Goal: Task Accomplishment & Management: Use online tool/utility

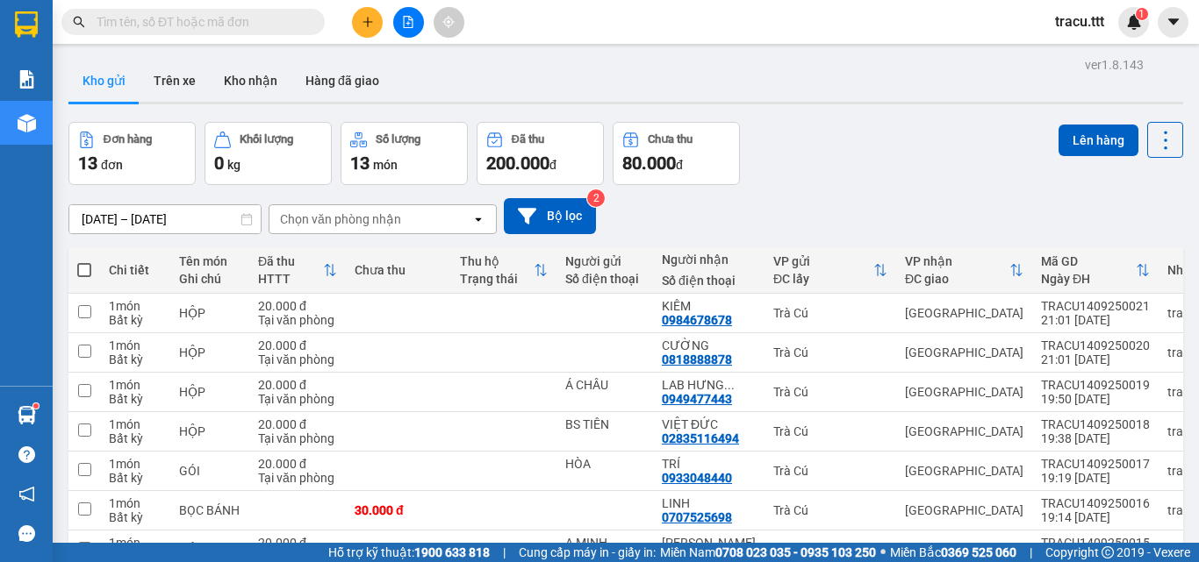
click at [84, 264] on span at bounding box center [84, 270] width 14 height 14
click at [84, 261] on input "checkbox" at bounding box center [84, 261] width 0 height 0
checkbox input "true"
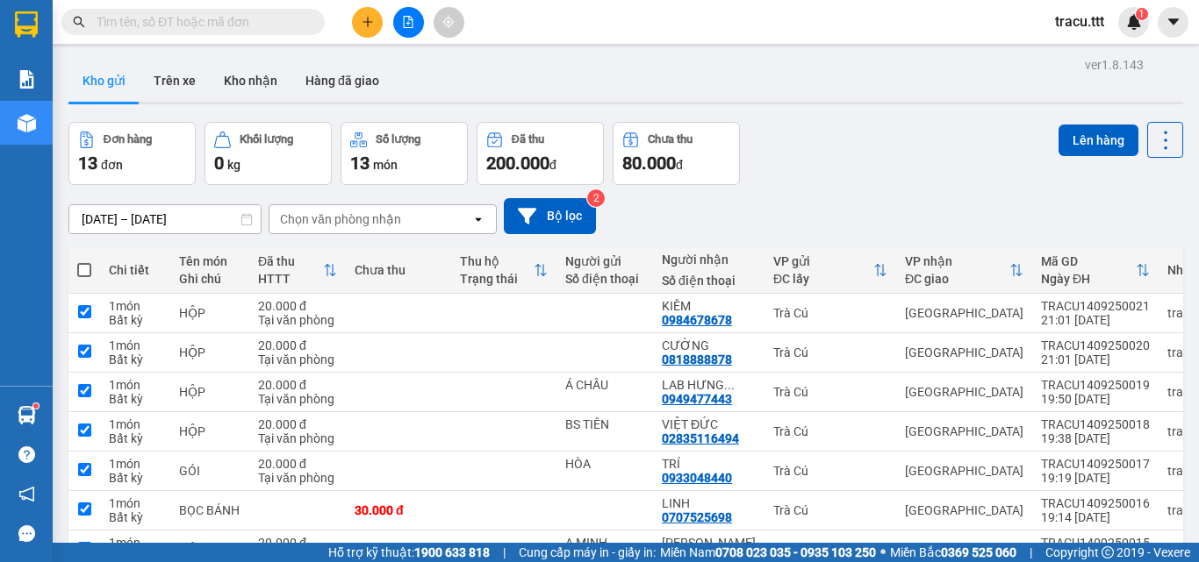
checkbox input "true"
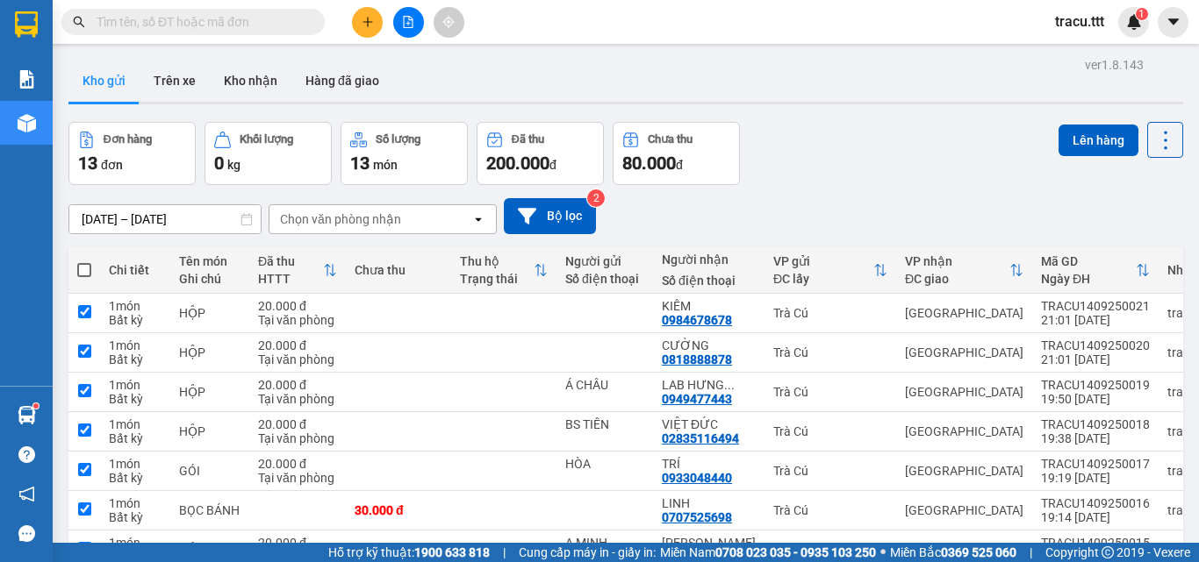
checkbox input "true"
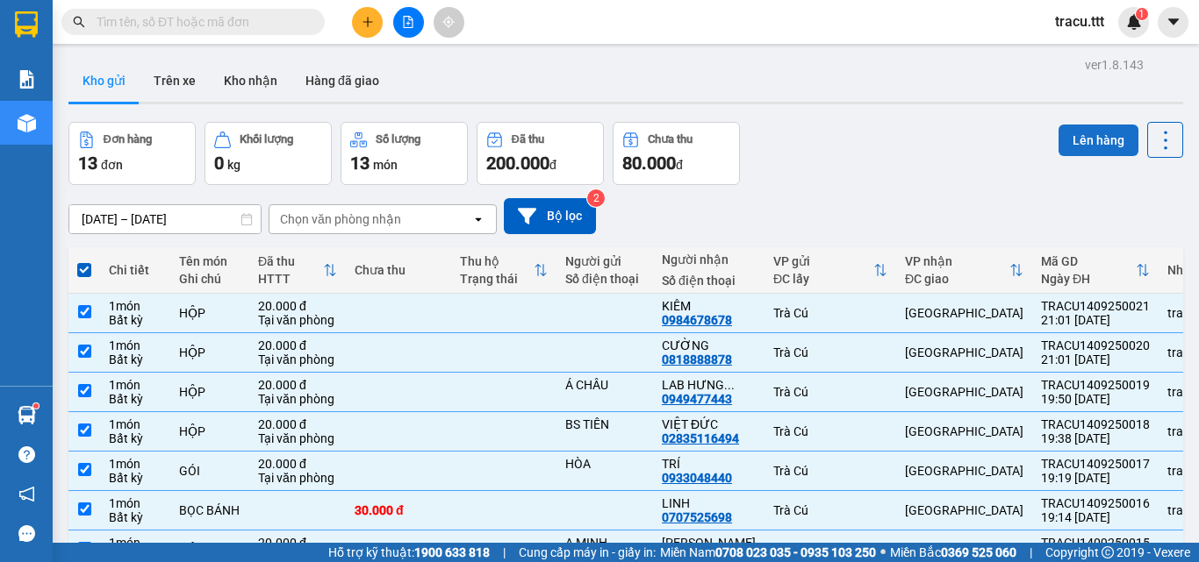
click at [1088, 140] on button "Lên hàng" at bounding box center [1098, 141] width 80 height 32
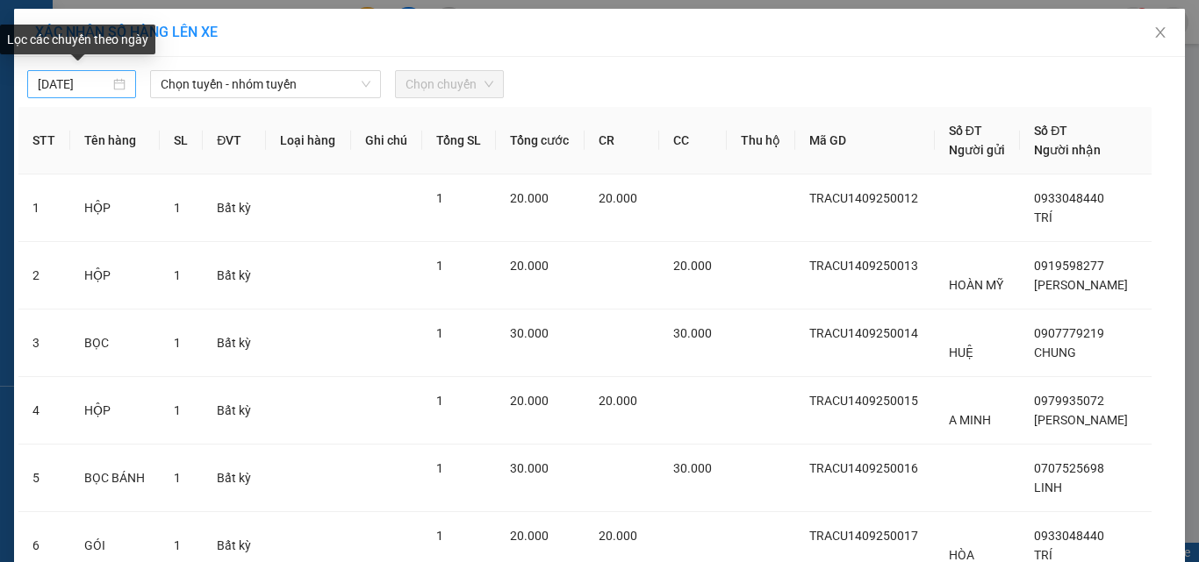
click at [98, 79] on body "Kết quả tìm kiếm ( 106 ) Bộ lọc Mã ĐH Trạng thái Món hàng Thu hộ Tổng cước Chưa…" at bounding box center [599, 281] width 1199 height 562
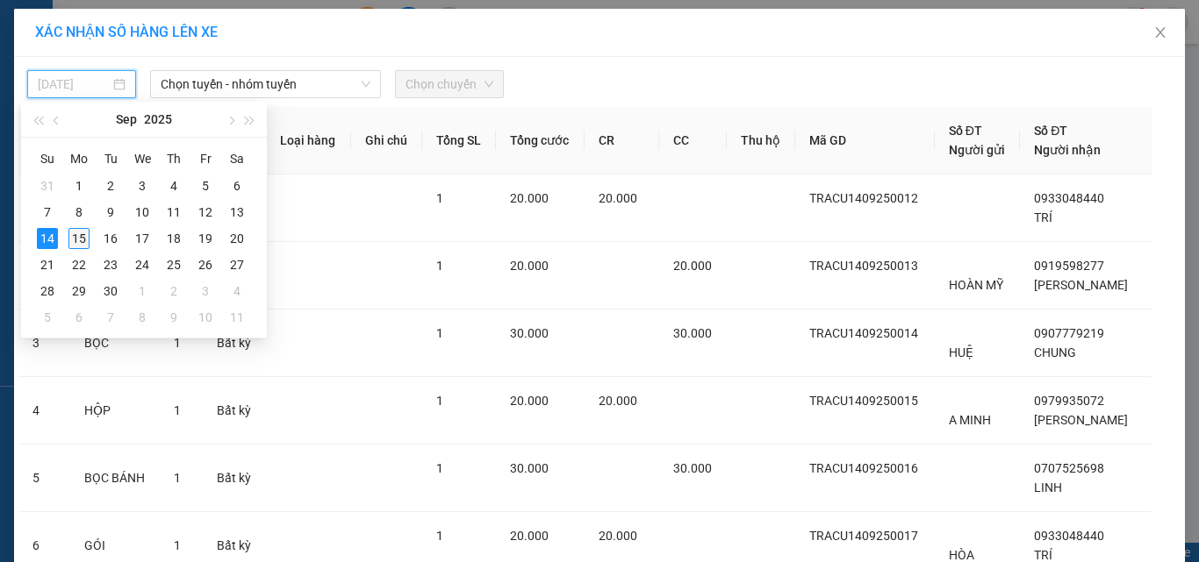
drag, startPoint x: 76, startPoint y: 232, endPoint x: 178, endPoint y: 154, distance: 127.8
click at [77, 233] on div "15" at bounding box center [78, 238] width 21 height 21
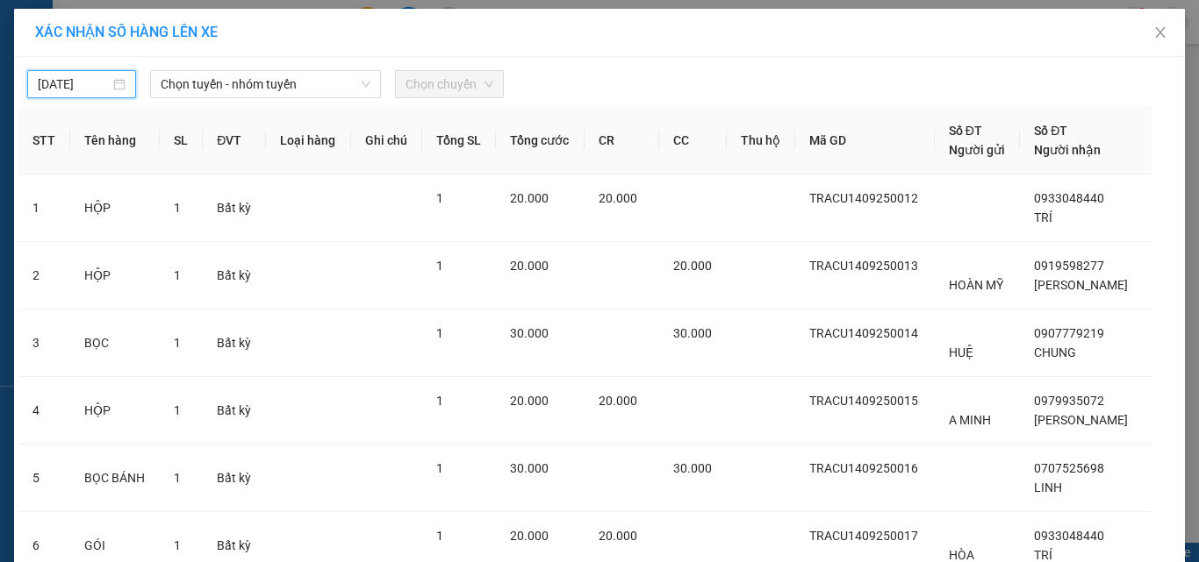
type input "[DATE]"
click at [82, 79] on input "[DATE]" at bounding box center [74, 84] width 72 height 19
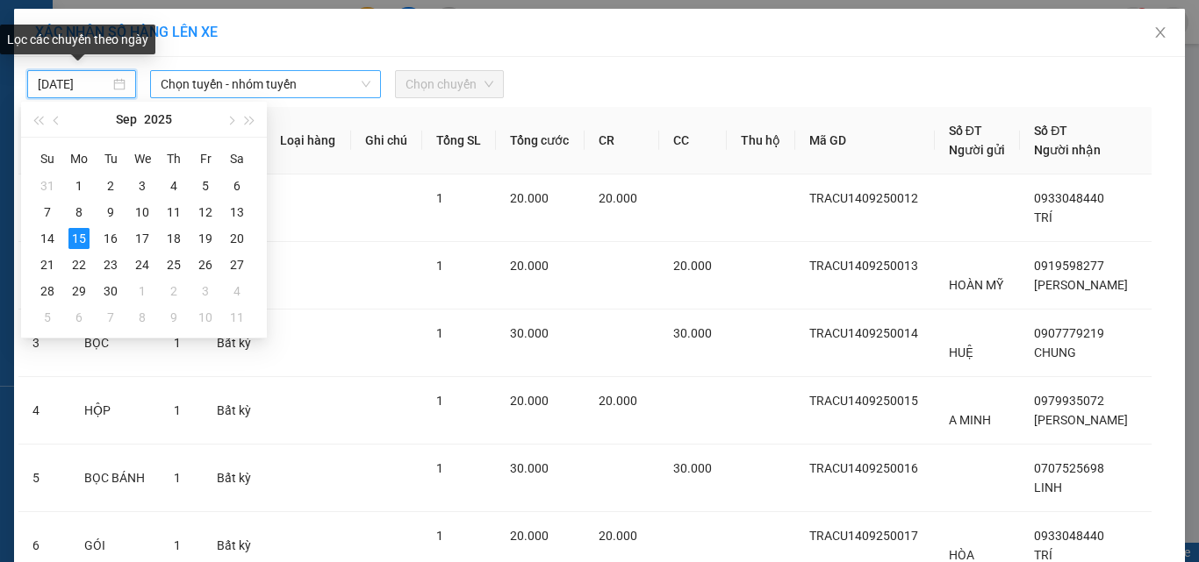
click at [164, 82] on span "Chọn tuyến - nhóm tuyến" at bounding box center [266, 84] width 210 height 26
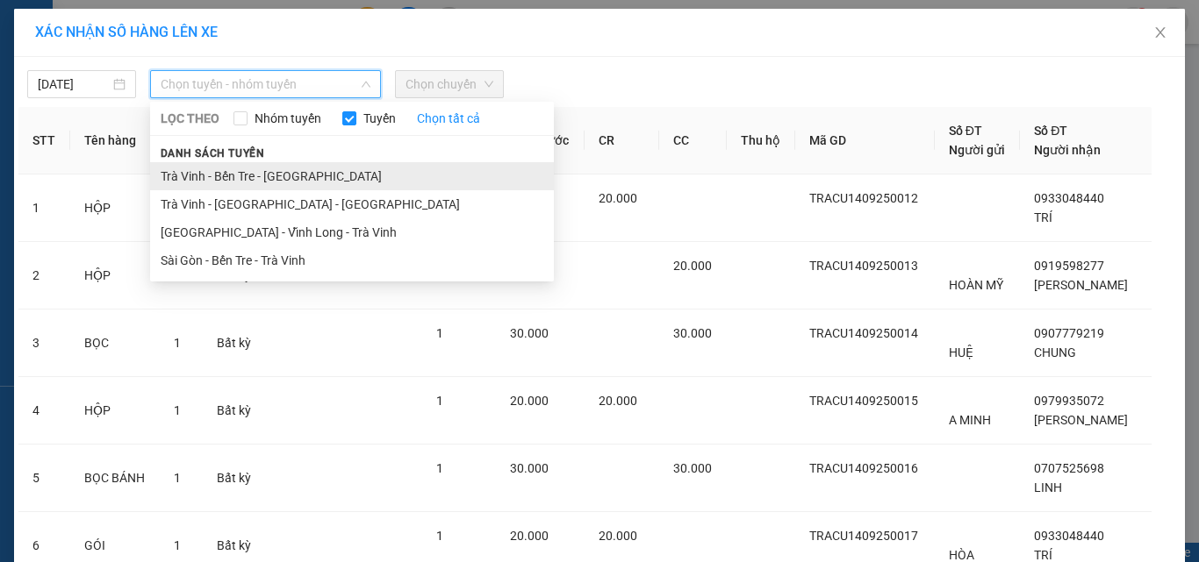
click at [188, 169] on li "Trà Vinh - Bến Tre - [GEOGRAPHIC_DATA]" at bounding box center [352, 176] width 404 height 28
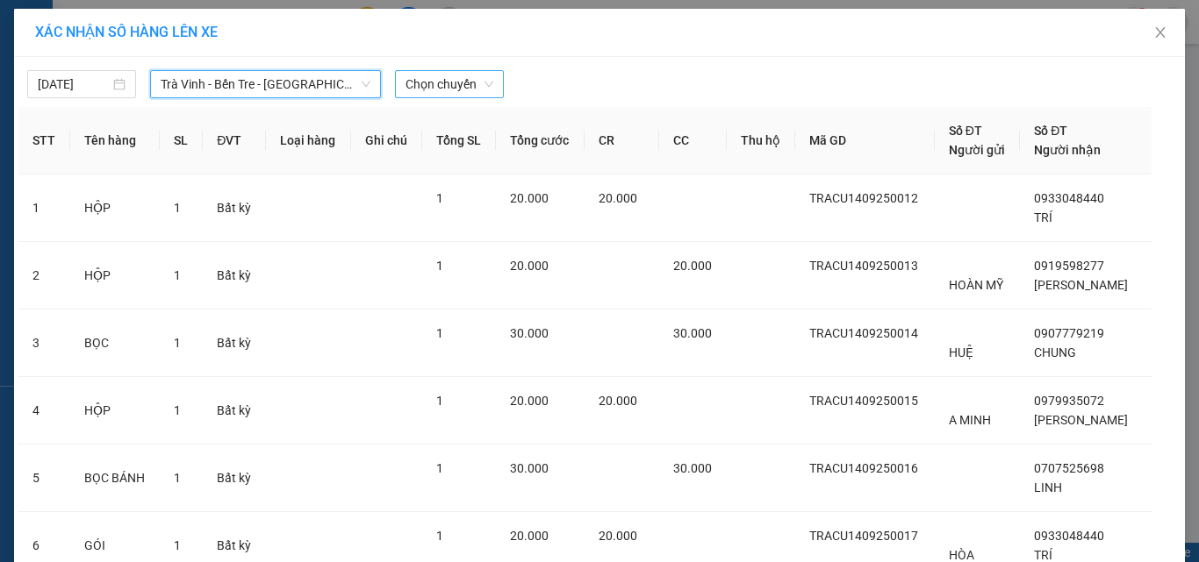
click at [439, 87] on span "Chọn chuyến" at bounding box center [449, 84] width 88 height 26
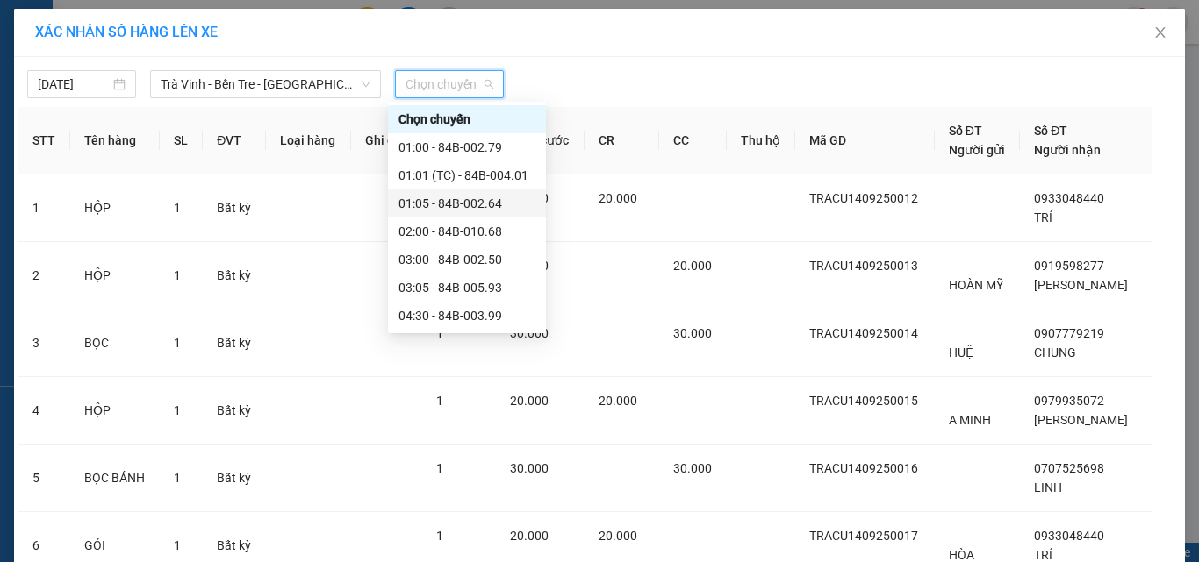
click at [436, 201] on div "01:05 - 84B-002.64" at bounding box center [466, 203] width 137 height 19
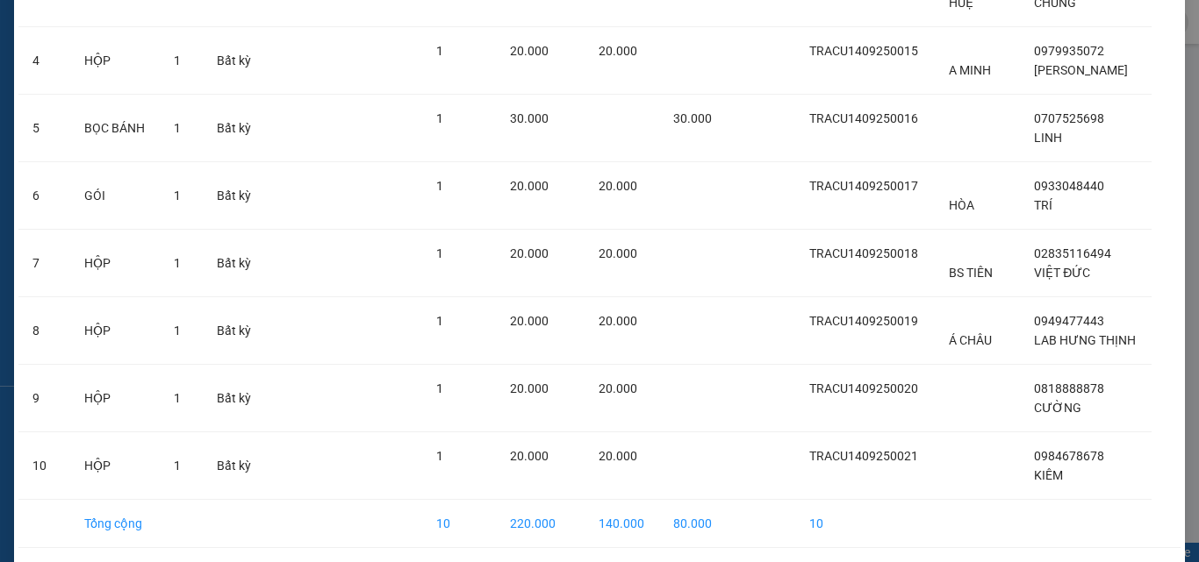
scroll to position [455, 0]
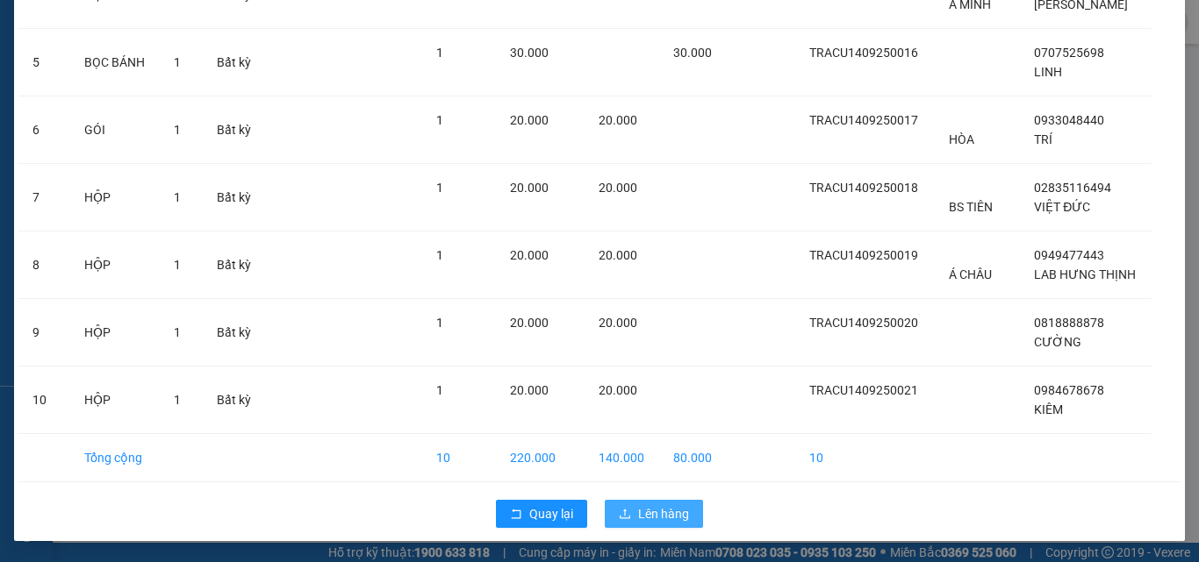
click at [627, 517] on button "Lên hàng" at bounding box center [654, 514] width 98 height 28
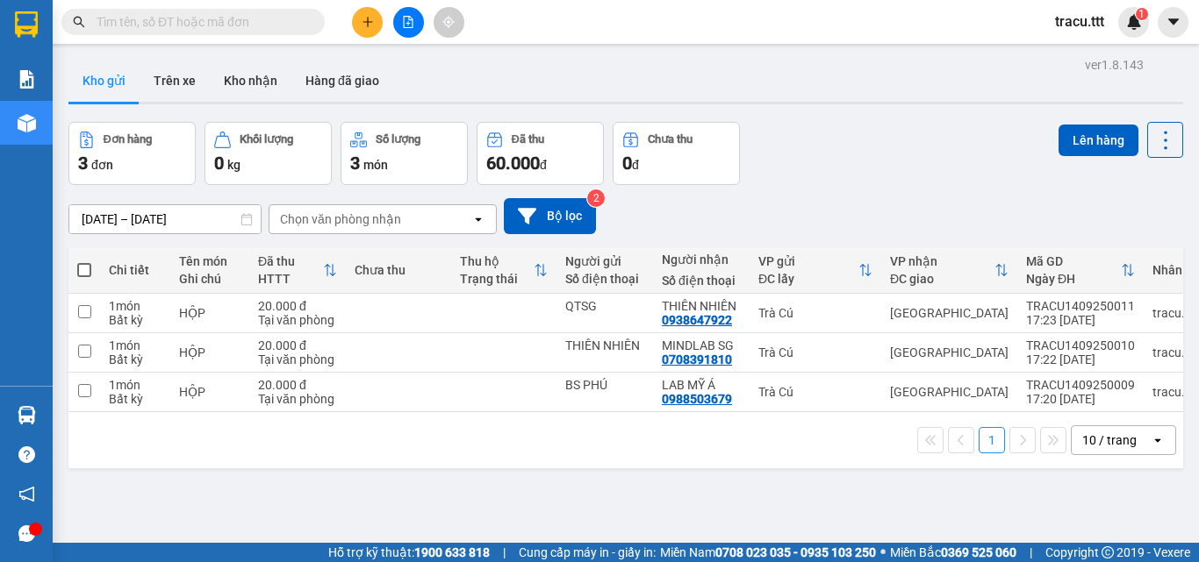
click at [86, 267] on span at bounding box center [84, 270] width 14 height 14
click at [84, 261] on input "checkbox" at bounding box center [84, 261] width 0 height 0
checkbox input "true"
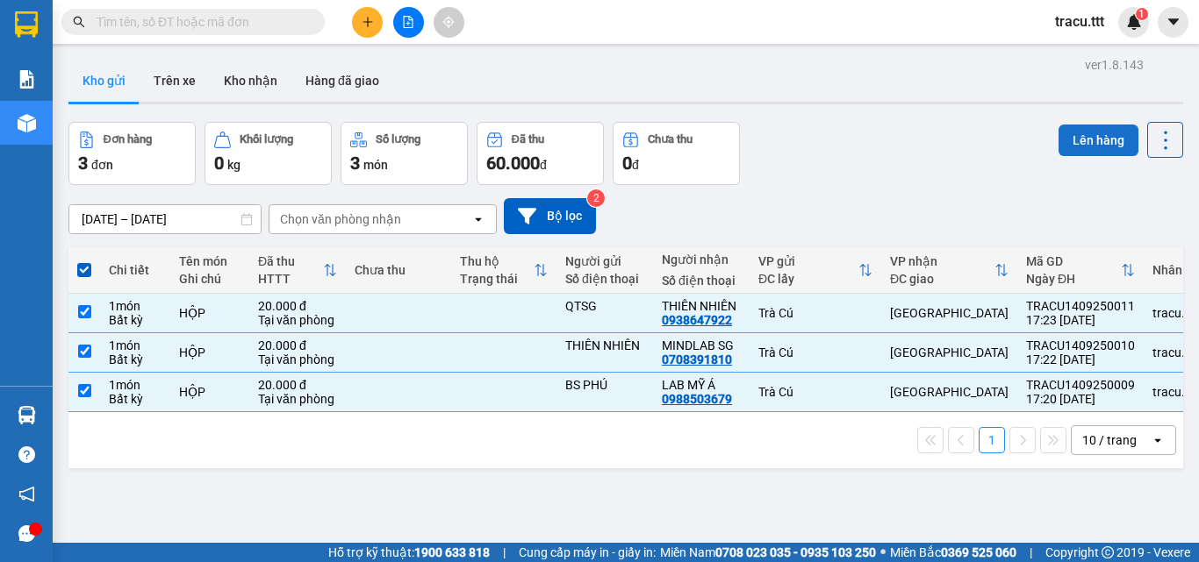
click at [1071, 145] on button "Lên hàng" at bounding box center [1098, 141] width 80 height 32
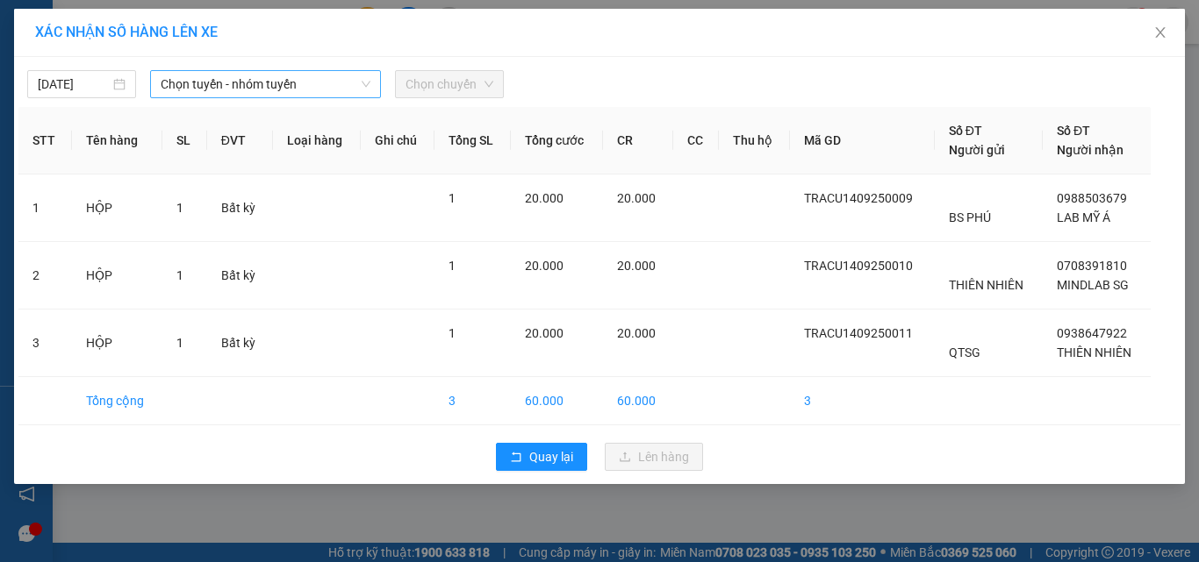
click at [190, 89] on span "Chọn tuyến - nhóm tuyến" at bounding box center [266, 84] width 210 height 26
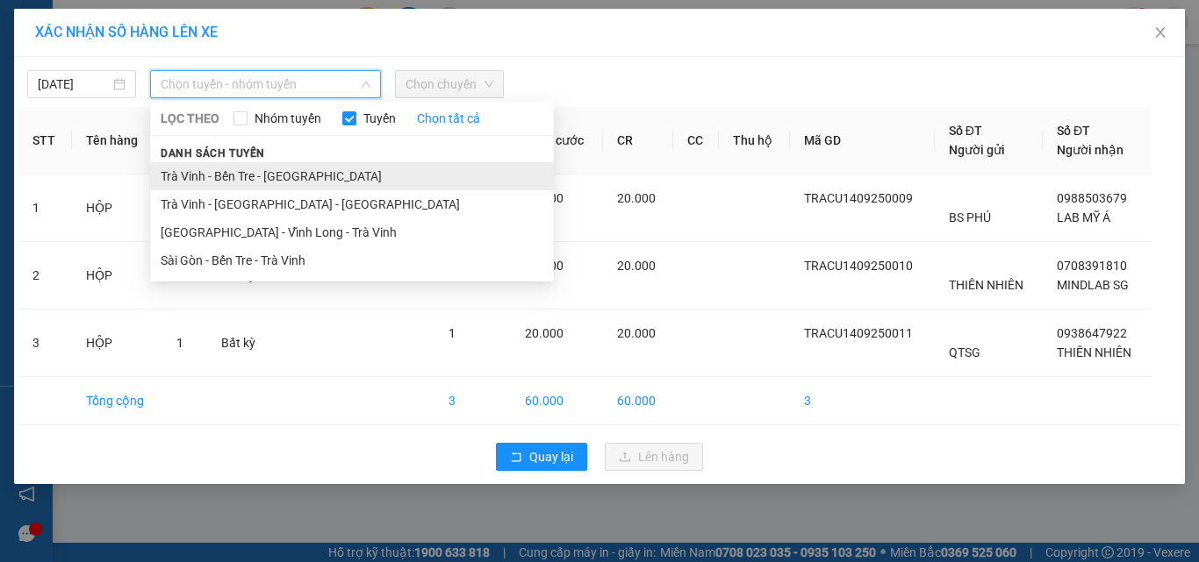
click at [201, 171] on li "Trà Vinh - Bến Tre - [GEOGRAPHIC_DATA]" at bounding box center [352, 176] width 404 height 28
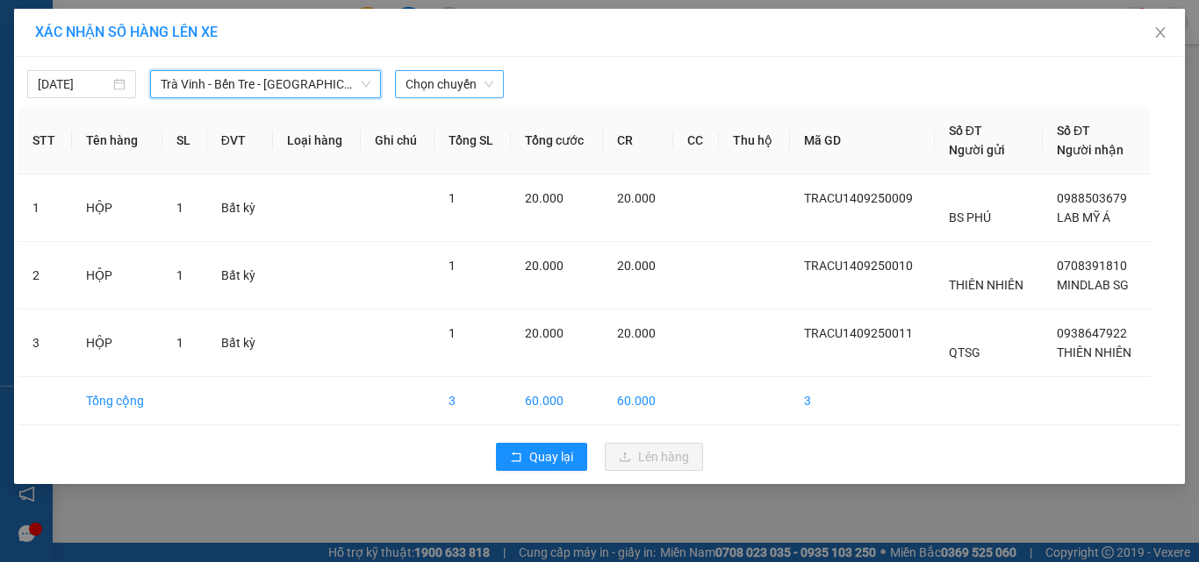
click at [436, 95] on span "Chọn chuyến" at bounding box center [449, 84] width 88 height 26
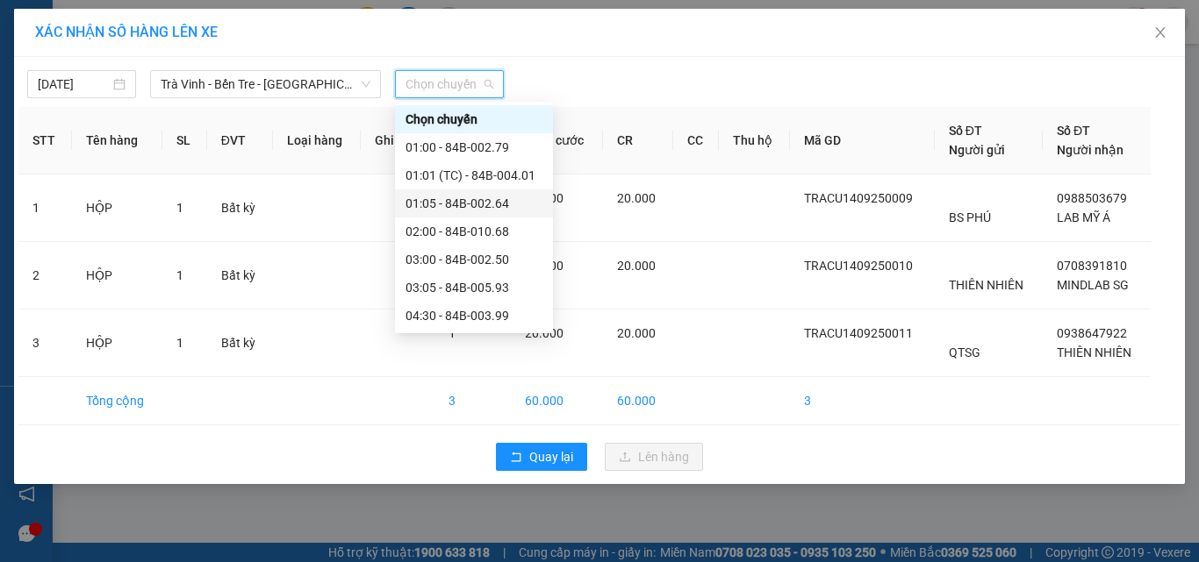
click at [455, 196] on div "01:05 - 84B-002.64" at bounding box center [473, 203] width 137 height 19
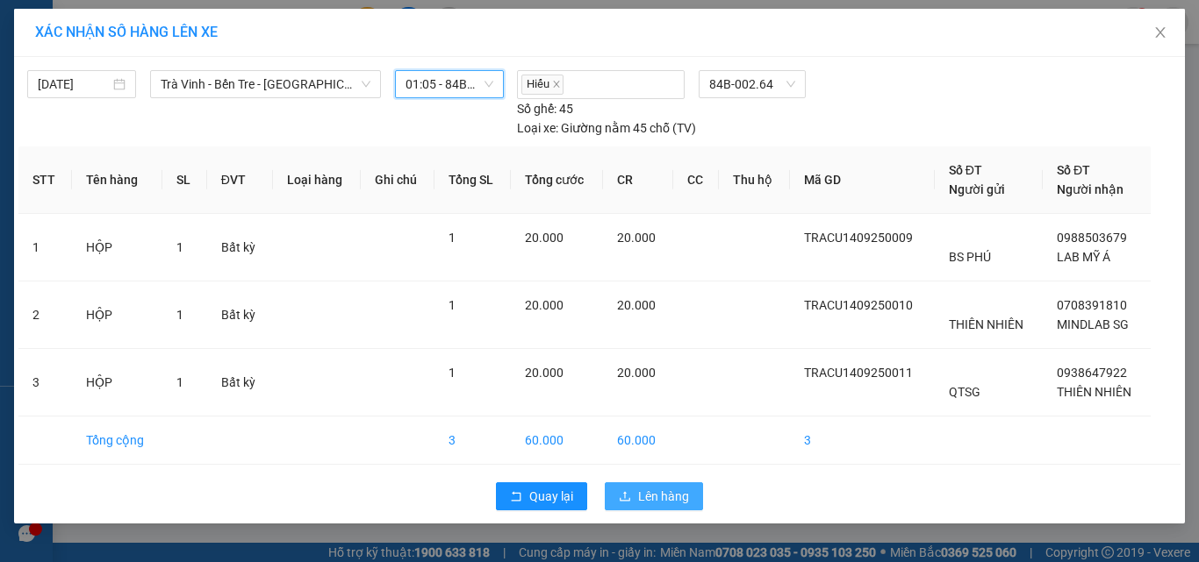
click at [679, 489] on button "Lên hàng" at bounding box center [654, 497] width 98 height 28
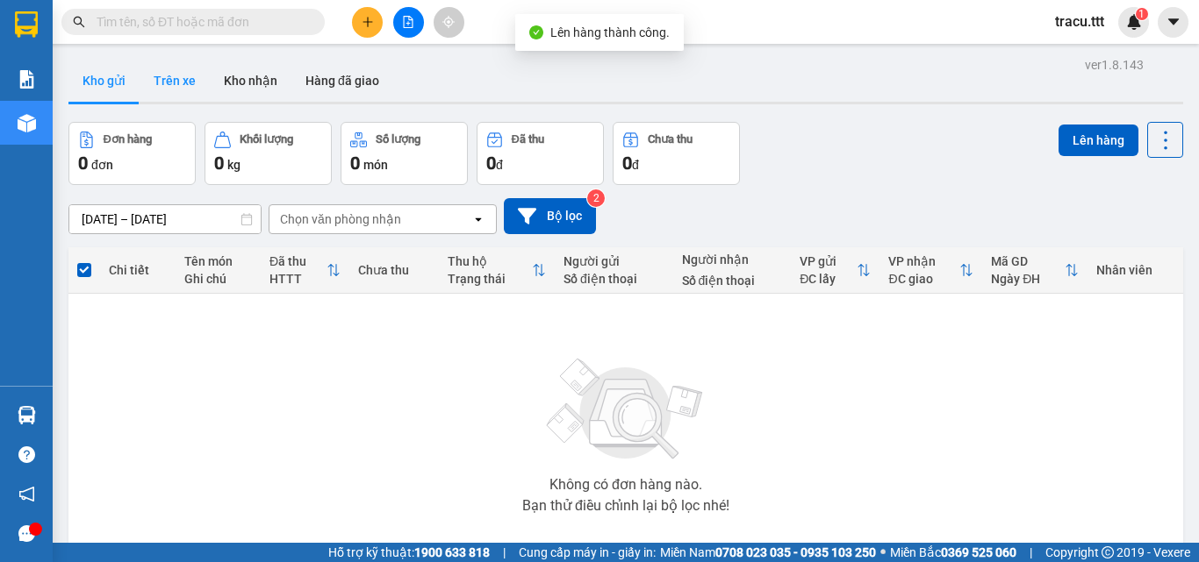
click at [166, 76] on button "Trên xe" at bounding box center [175, 81] width 70 height 42
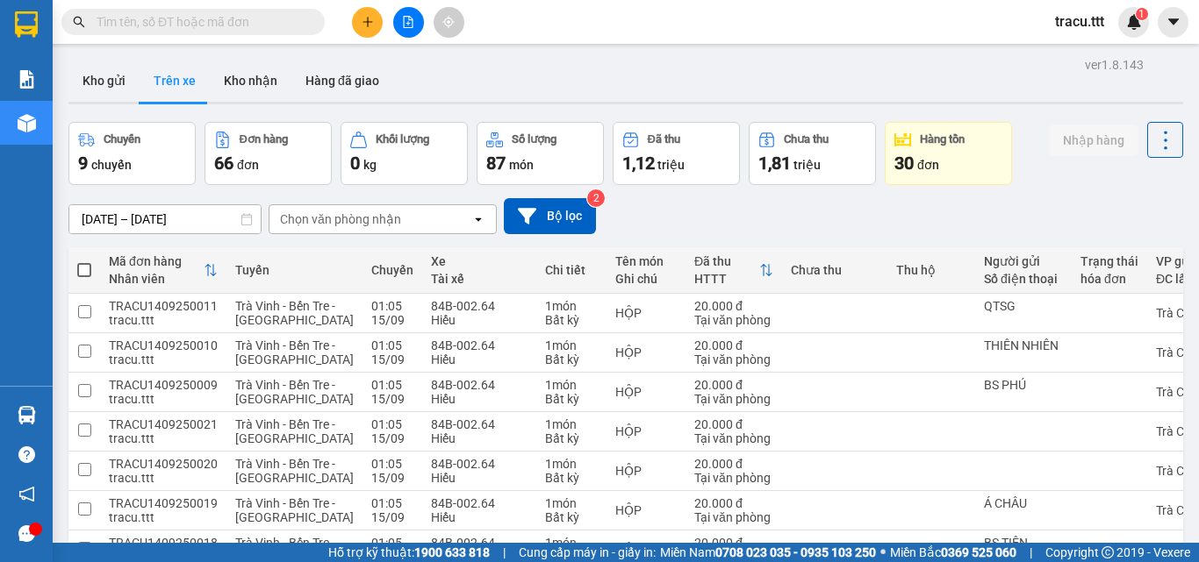
click at [362, 217] on div "Chọn văn phòng nhận" at bounding box center [340, 220] width 121 height 18
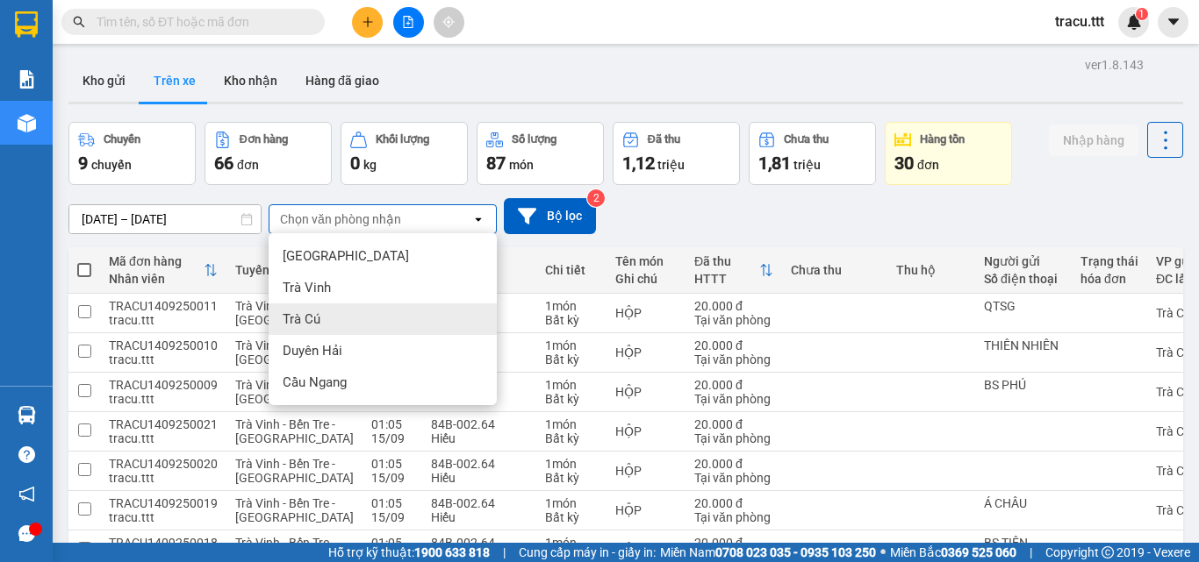
click at [321, 313] on div "Trà Cú" at bounding box center [383, 320] width 228 height 32
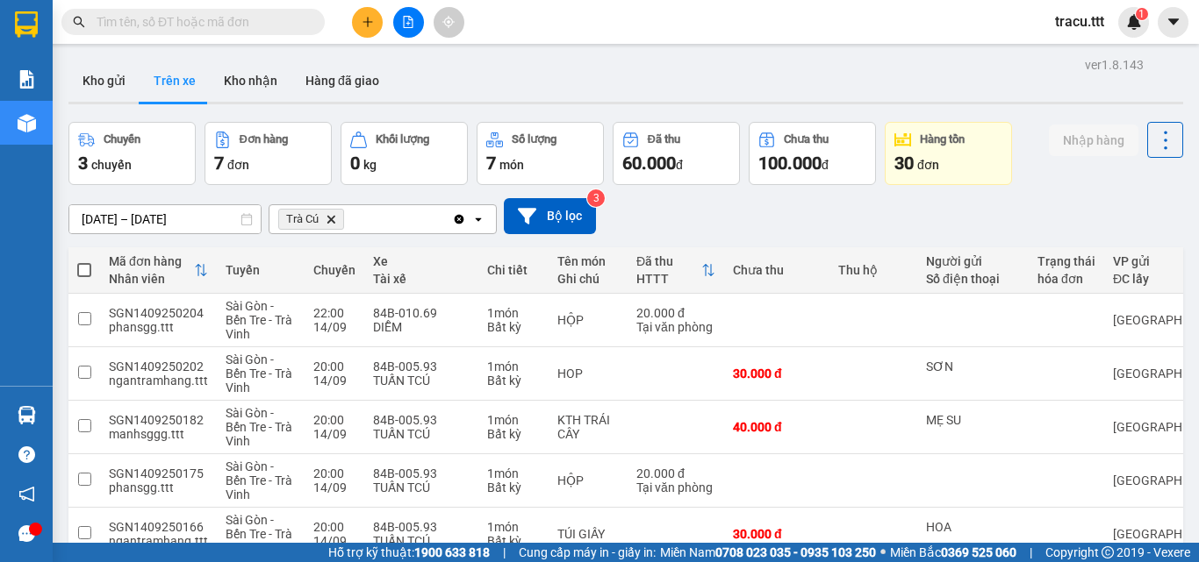
click at [746, 222] on div "[DATE] – [DATE] Press the down arrow key to interact with the calendar and sele…" at bounding box center [625, 216] width 1114 height 36
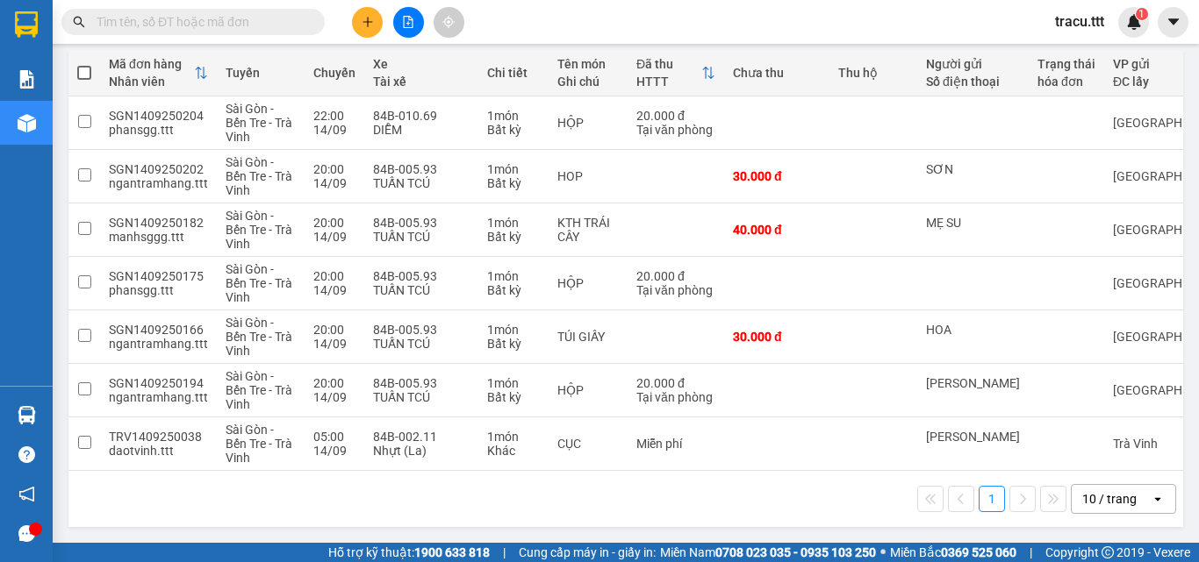
scroll to position [204, 0]
click at [859, 445] on td at bounding box center [873, 445] width 88 height 54
checkbox input "true"
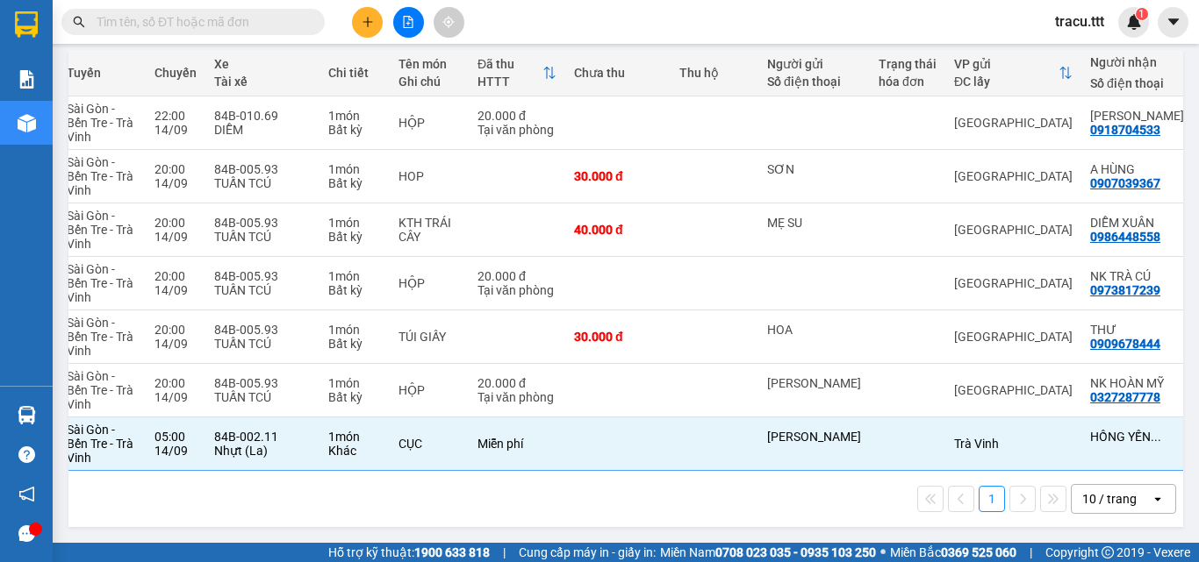
scroll to position [0, 234]
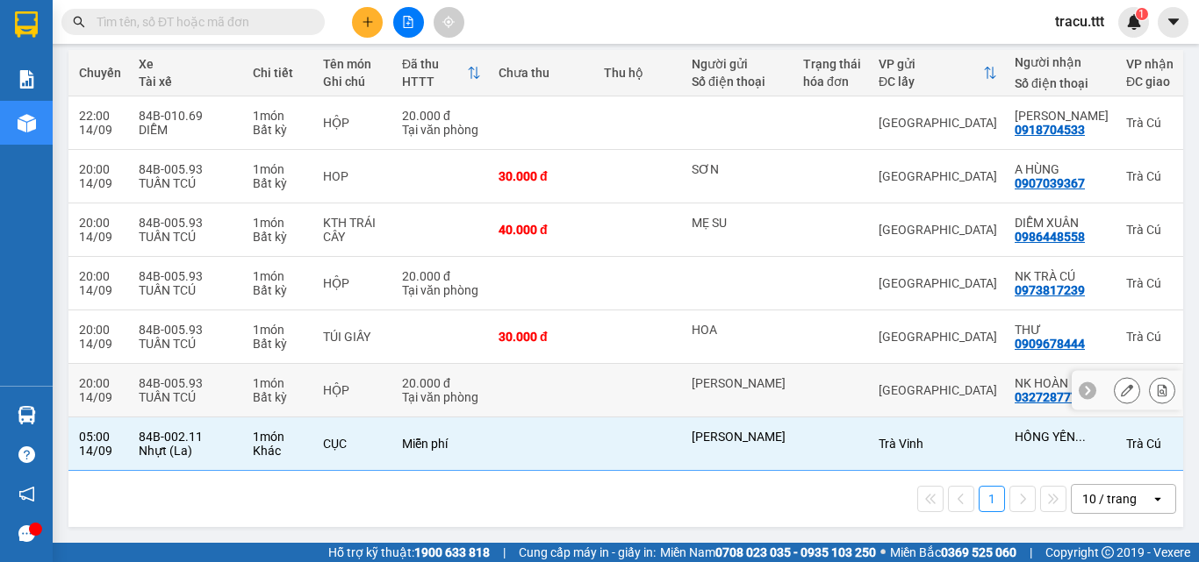
click at [653, 400] on td at bounding box center [639, 391] width 88 height 54
checkbox input "true"
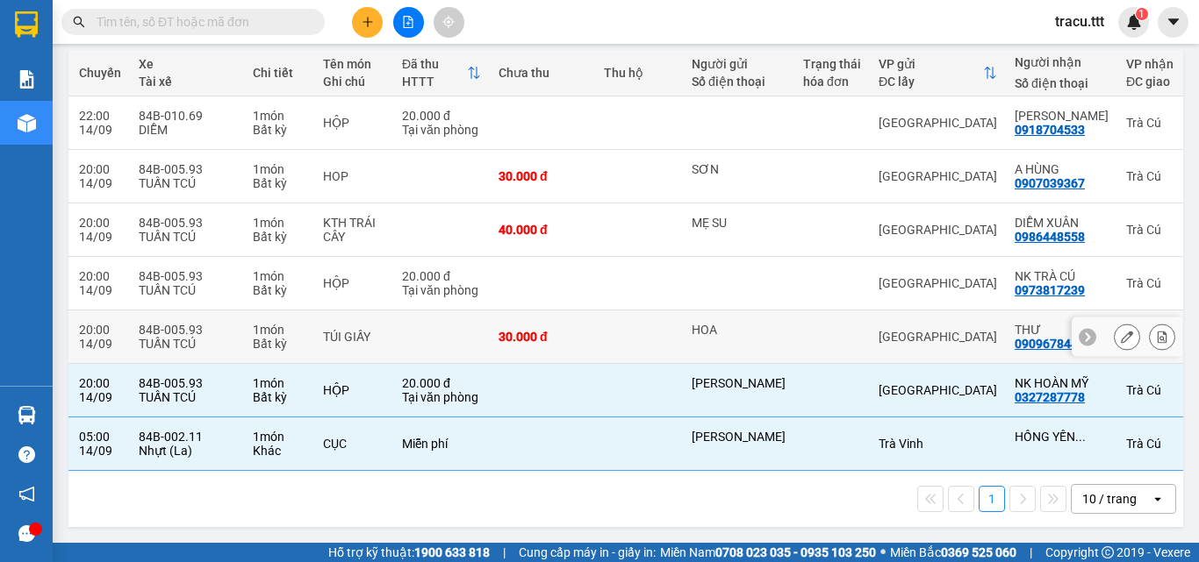
click at [634, 333] on td at bounding box center [639, 338] width 88 height 54
checkbox input "true"
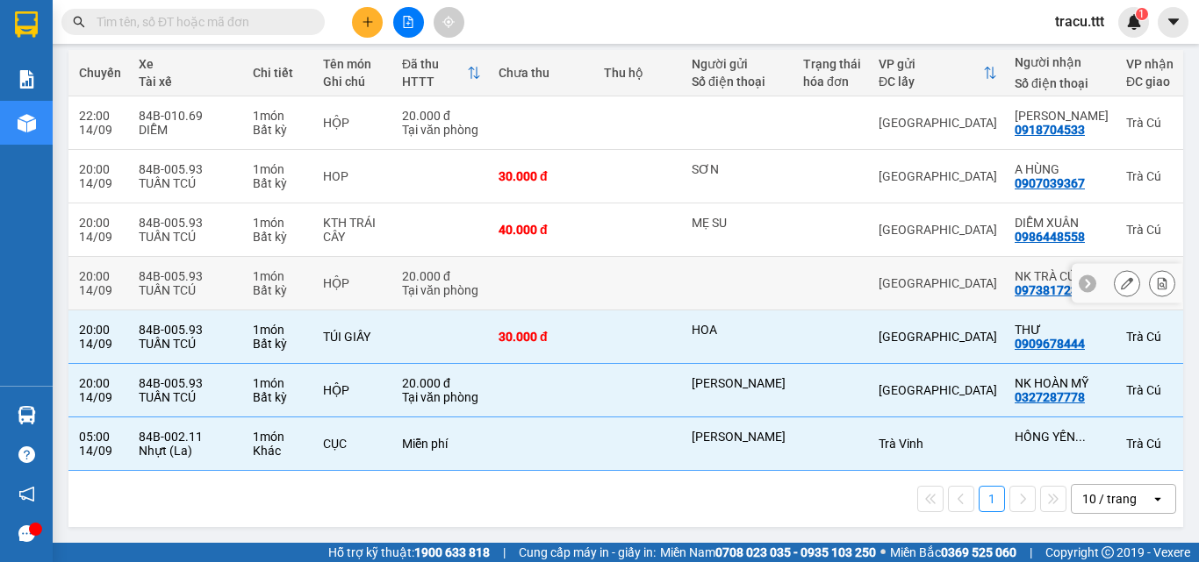
click at [641, 275] on td at bounding box center [639, 284] width 88 height 54
checkbox input "true"
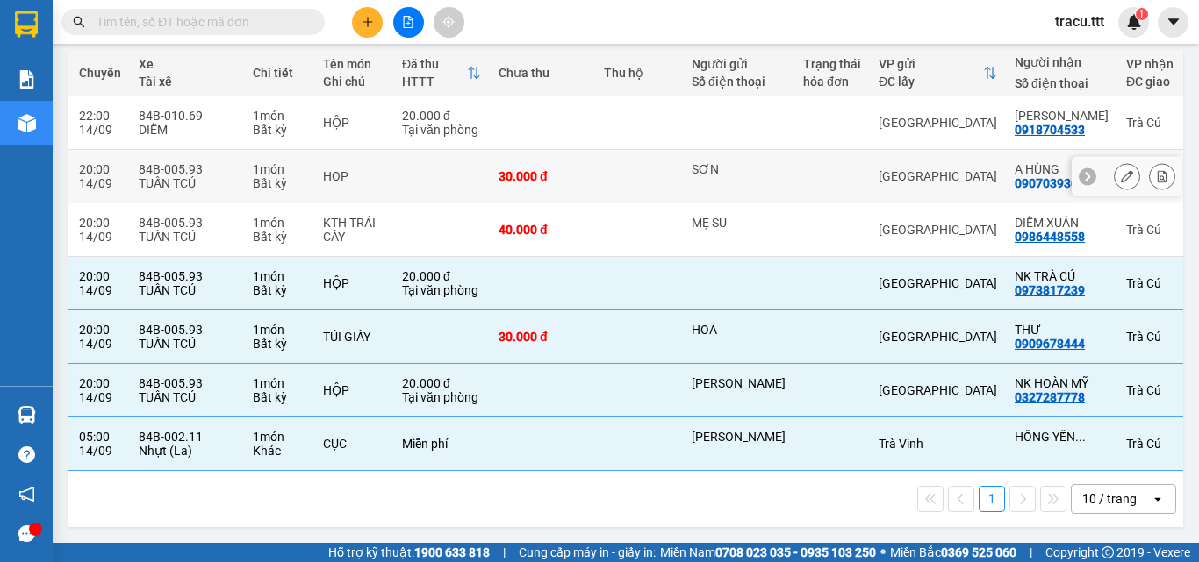
click at [654, 173] on td at bounding box center [639, 177] width 88 height 54
checkbox input "true"
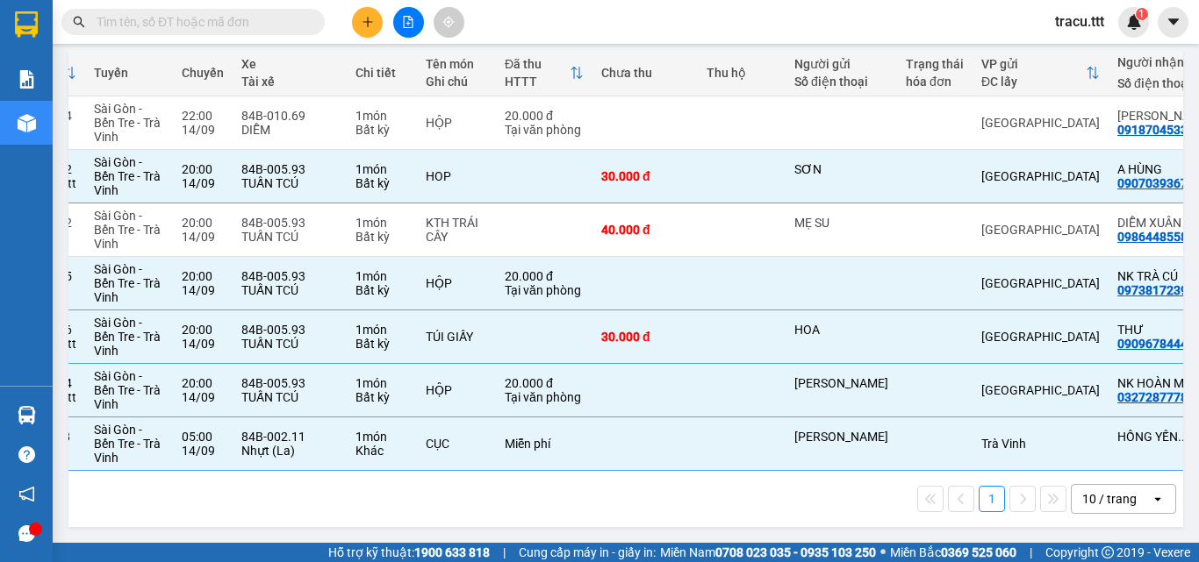
scroll to position [0, 135]
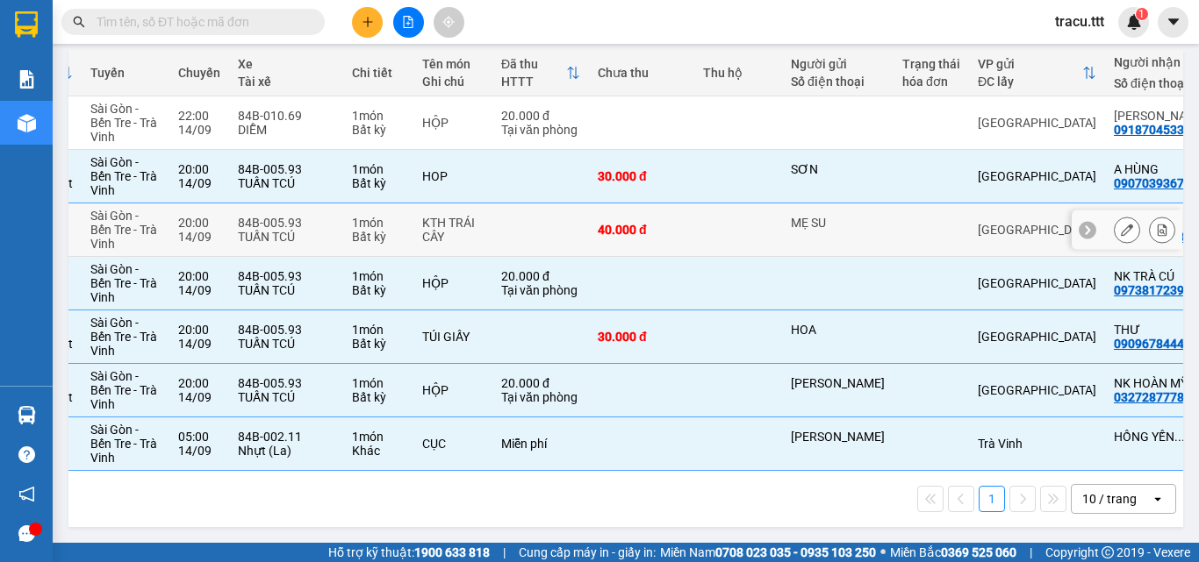
click at [327, 240] on td "84B-005.93 TUẤN TCÚ" at bounding box center [286, 231] width 114 height 54
checkbox input "true"
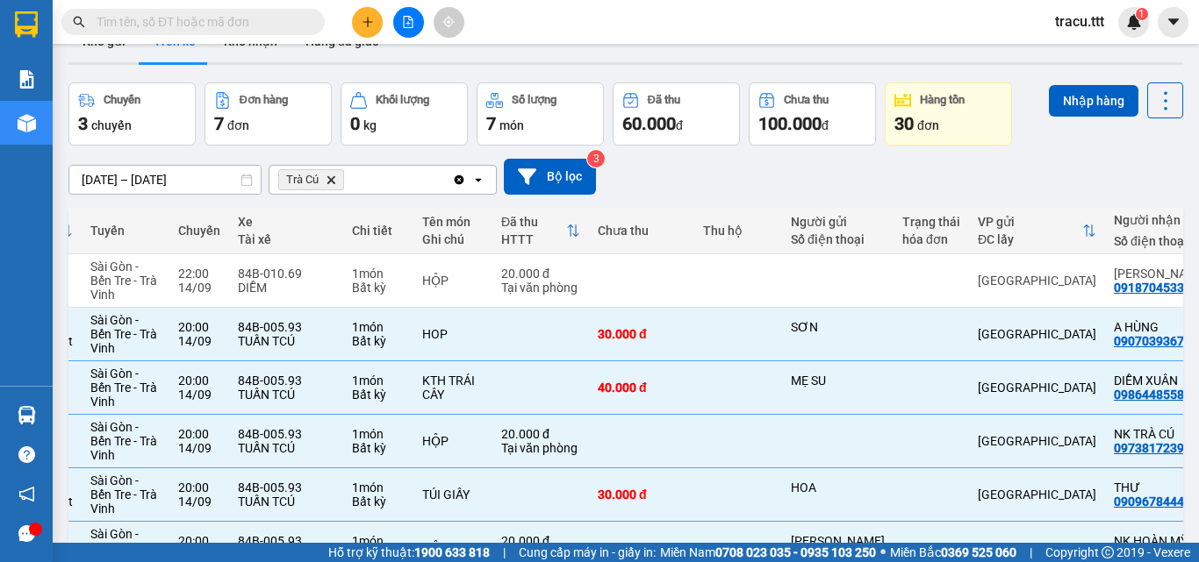
scroll to position [33, 0]
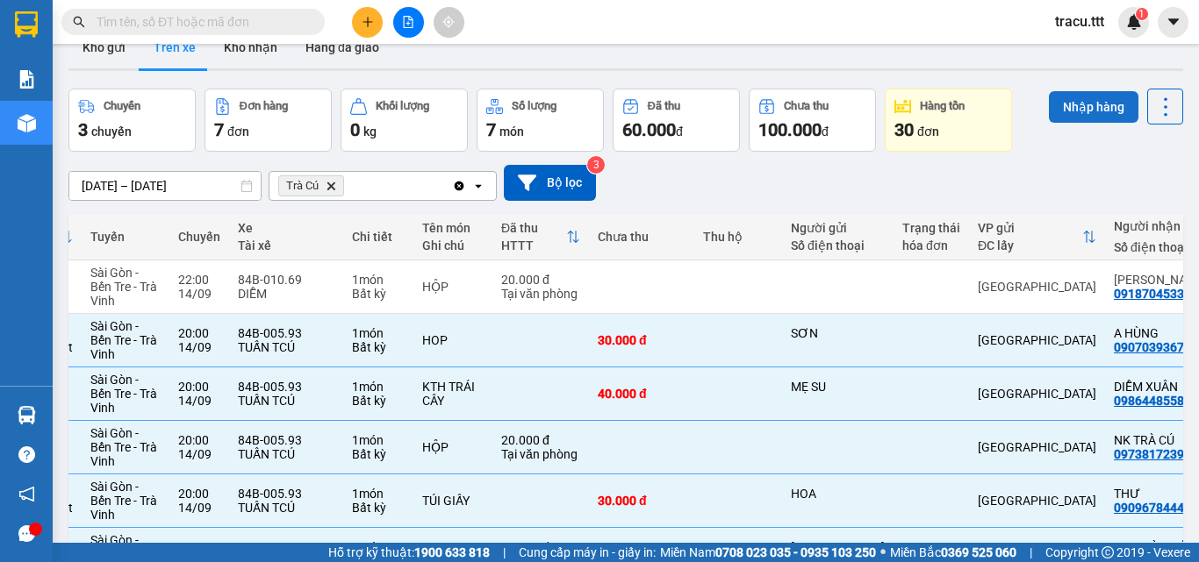
click at [1101, 102] on button "Nhập hàng" at bounding box center [1094, 107] width 90 height 32
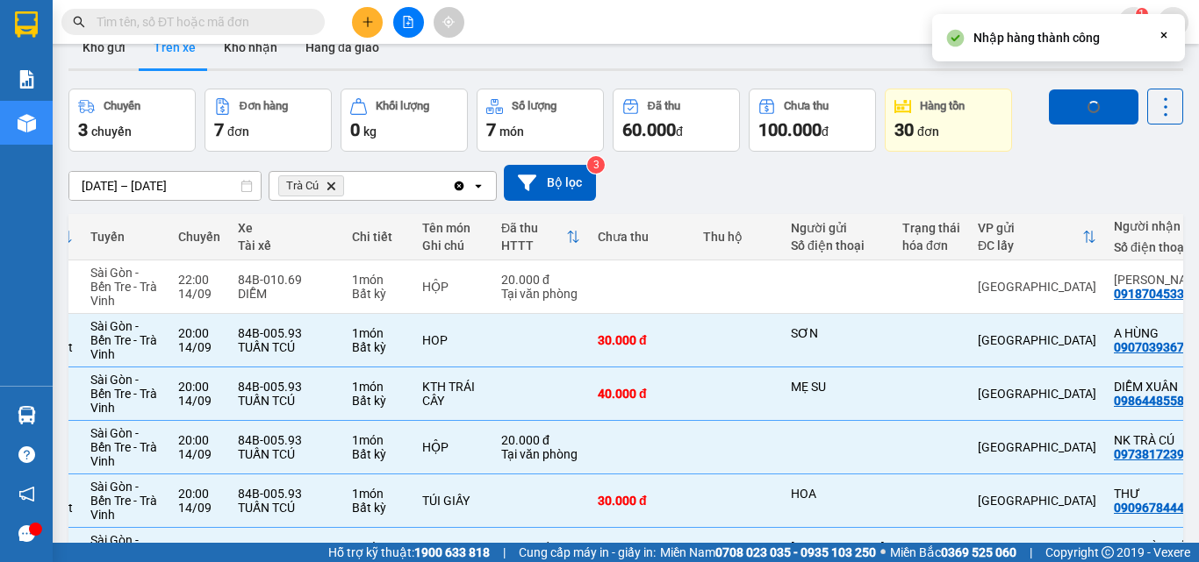
checkbox input "false"
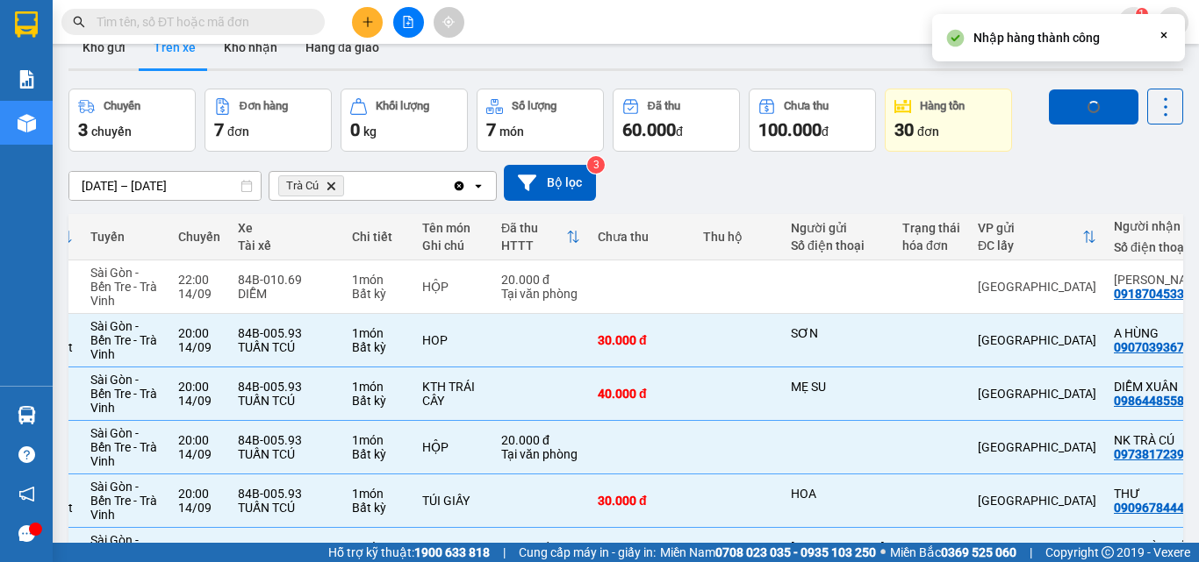
checkbox input "false"
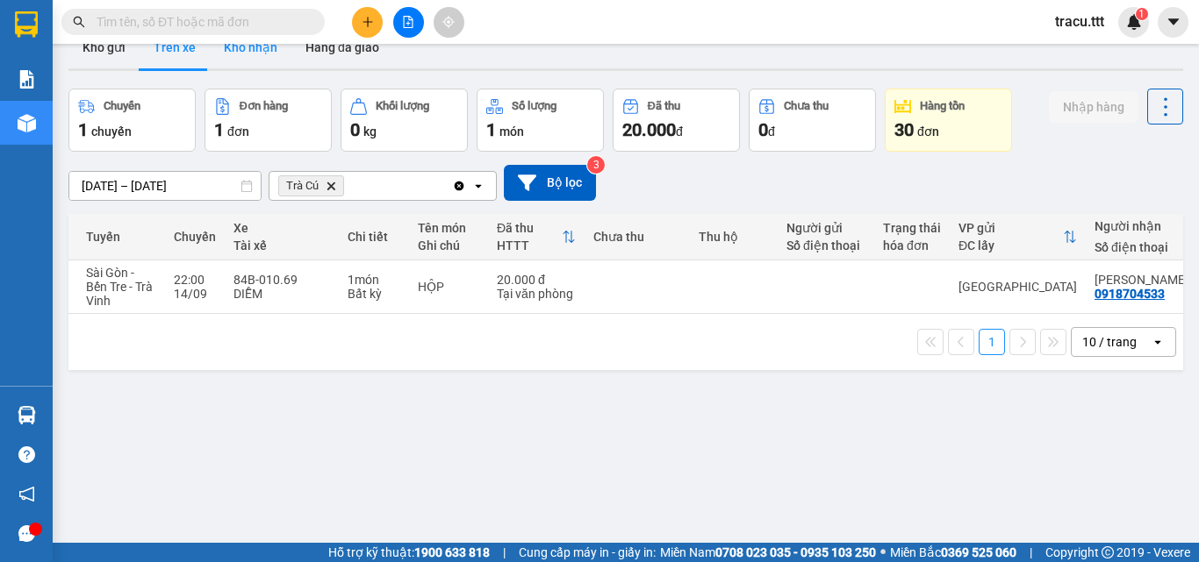
click at [272, 60] on button "Kho nhận" at bounding box center [251, 47] width 82 height 42
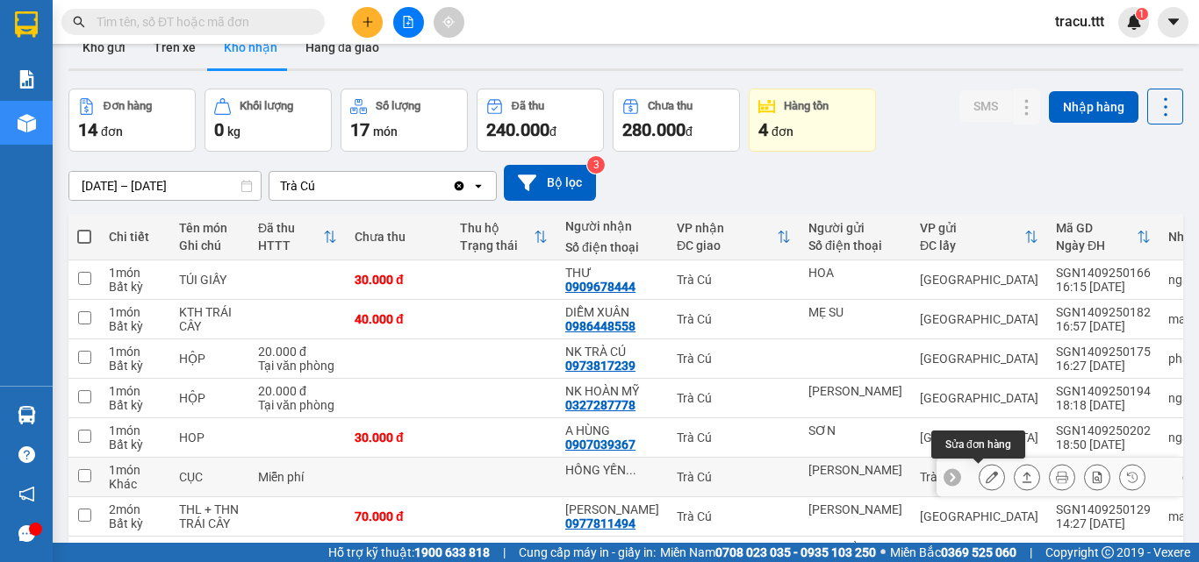
click at [979, 479] on button at bounding box center [991, 477] width 25 height 31
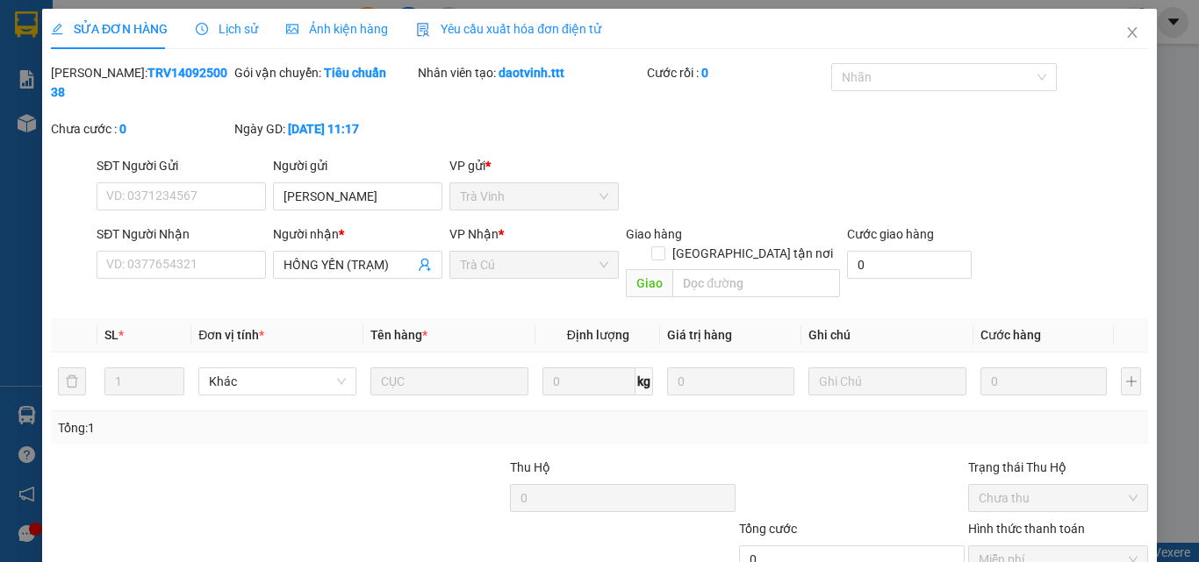
type input "[PERSON_NAME]"
type input "HỒNG YẾN (TRẠM)"
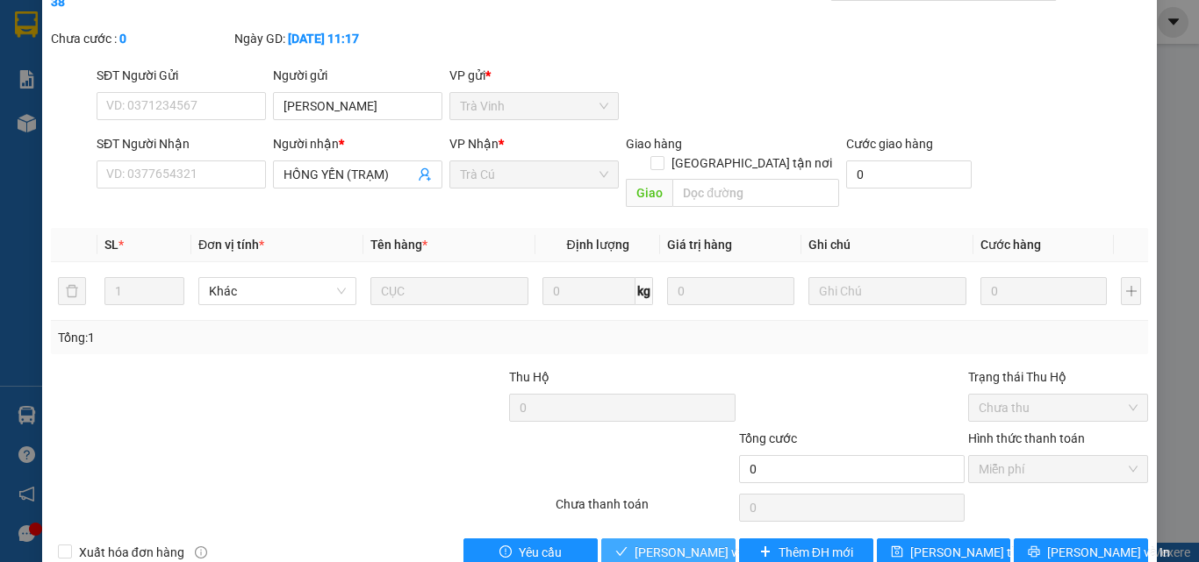
click at [651, 543] on span "[PERSON_NAME] và Giao hàng" at bounding box center [718, 552] width 168 height 19
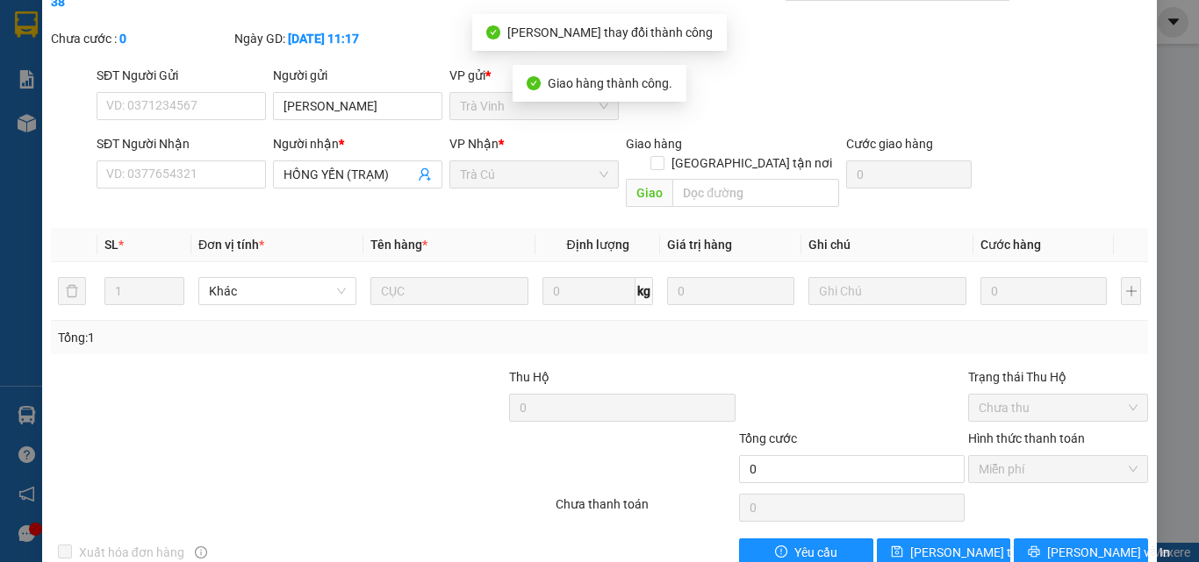
scroll to position [0, 0]
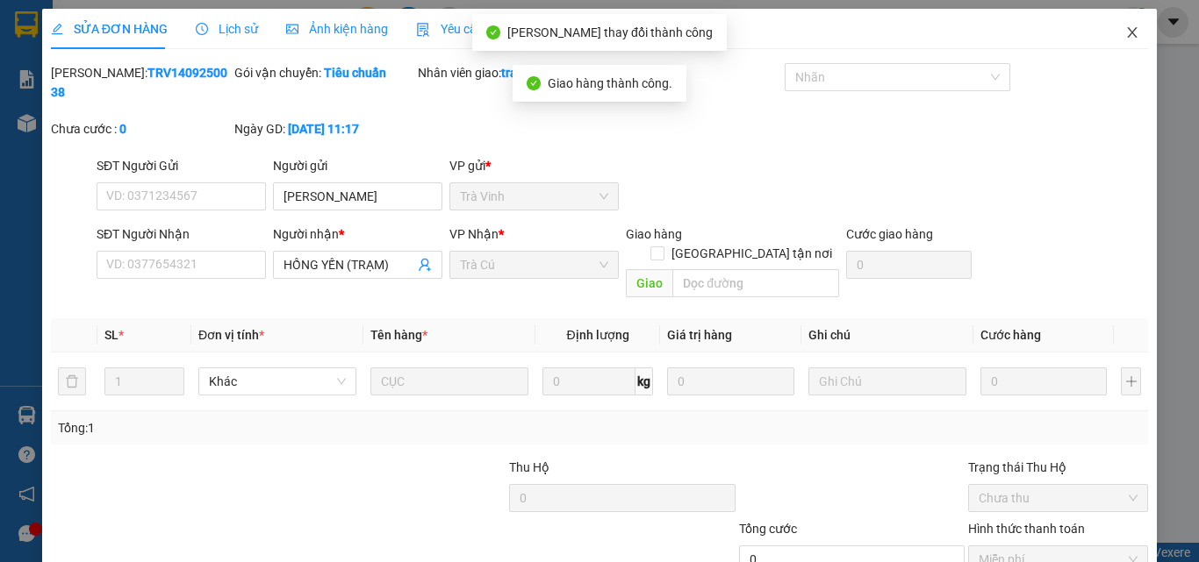
click at [1126, 43] on span "Close" at bounding box center [1131, 33] width 49 height 49
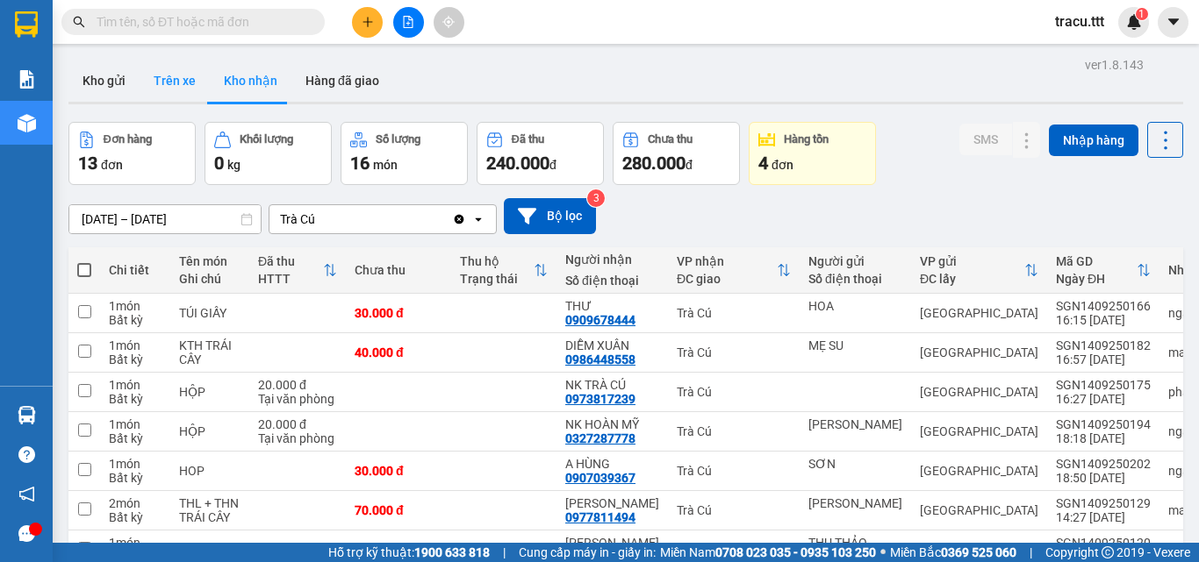
click at [178, 96] on button "Trên xe" at bounding box center [175, 81] width 70 height 42
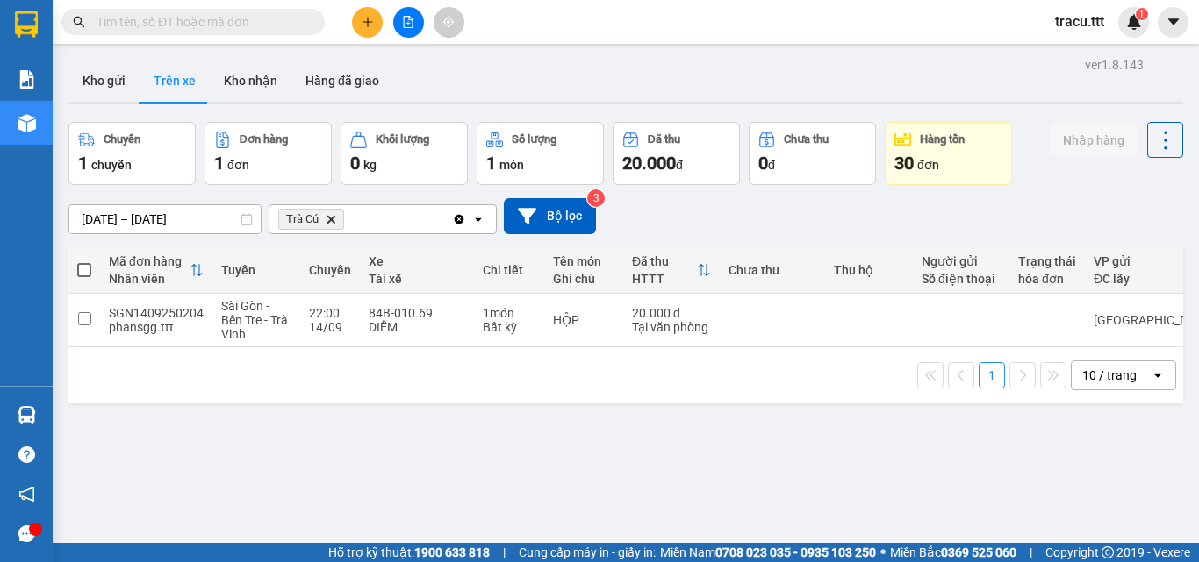
click at [409, 430] on div "ver 1.8.143 Kho gửi Trên xe Kho nhận Hàng đã giao Chuyến 1 chuyến Đơn hàng 1 đơ…" at bounding box center [625, 334] width 1128 height 562
click at [110, 79] on button "Kho gửi" at bounding box center [103, 81] width 71 height 42
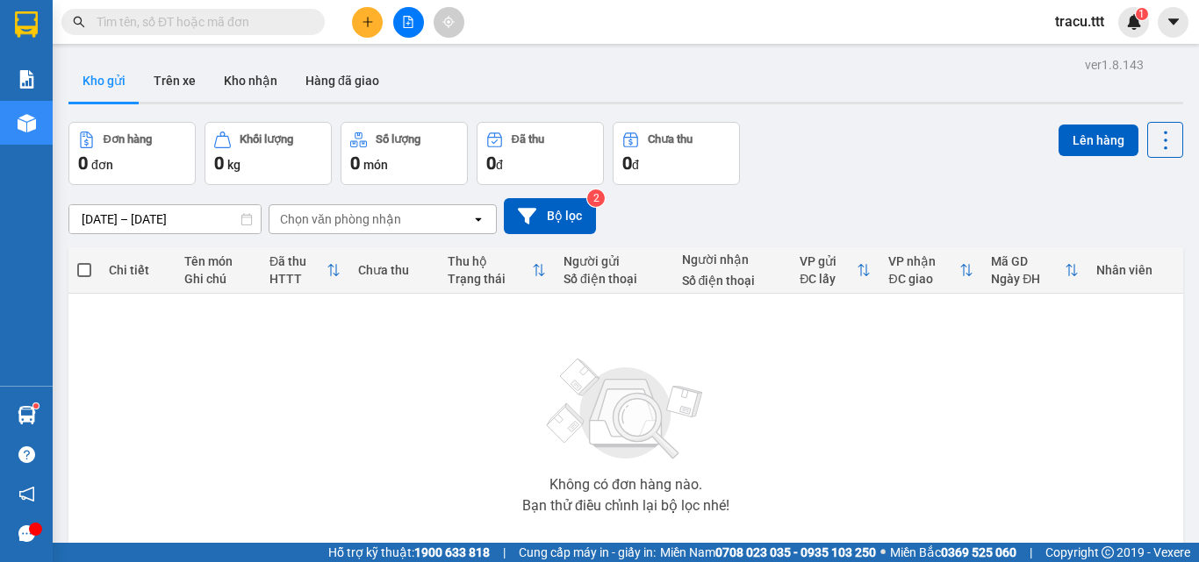
click at [421, 336] on div "Không có đơn hàng nào. Bạn thử điều chỉnh lại bộ lọc nhé!" at bounding box center [625, 430] width 1097 height 263
click at [177, 97] on button "Trên xe" at bounding box center [175, 81] width 70 height 42
